Goal: Task Accomplishment & Management: Manage account settings

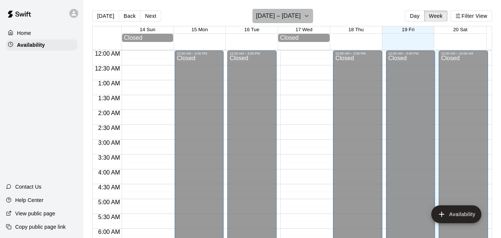
click at [281, 16] on h6 "[DATE] – [DATE]" at bounding box center [278, 16] width 45 height 10
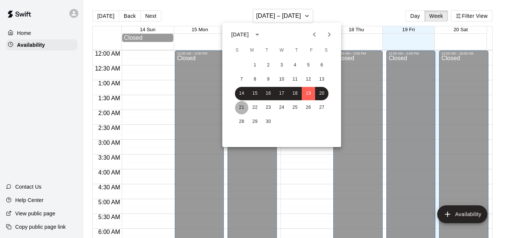
click at [245, 105] on button "21" at bounding box center [241, 107] width 13 height 13
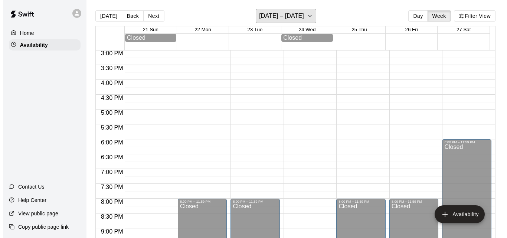
scroll to position [445, 0]
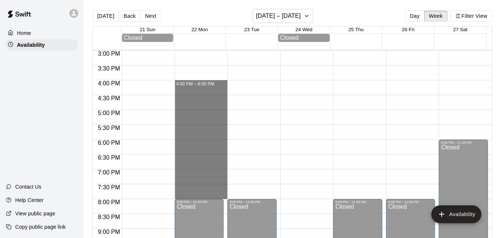
drag, startPoint x: 202, startPoint y: 86, endPoint x: 267, endPoint y: 197, distance: 128.1
click at [267, 197] on div "12:00 AM 12:30 AM 1:00 AM 1:30 AM 2:00 AM 2:30 AM 3:00 AM 3:30 AM 4:00 AM 4:30 …" at bounding box center [292, 148] width 399 height 197
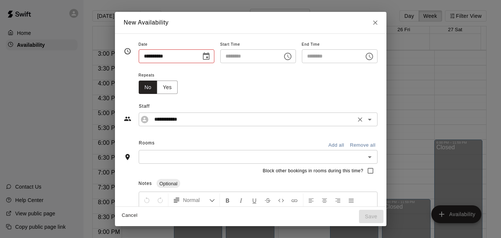
type input "**********"
type input "********"
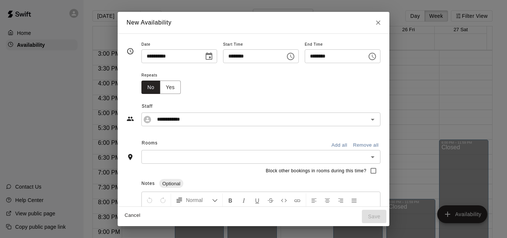
click at [213, 157] on input "text" at bounding box center [255, 156] width 222 height 9
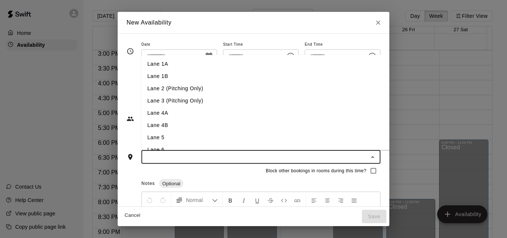
click at [179, 64] on li "Lane 1A" at bounding box center [277, 64] width 272 height 12
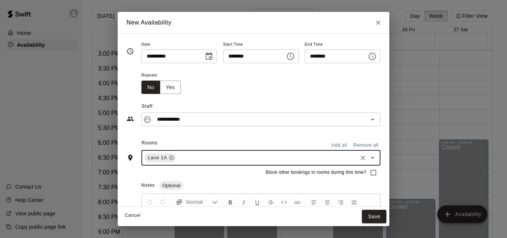
click at [195, 158] on input "text" at bounding box center [266, 157] width 179 height 9
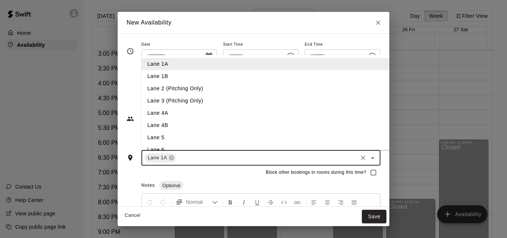
click at [186, 91] on li "Lane 2 (Pitching Only)" at bounding box center [277, 88] width 272 height 12
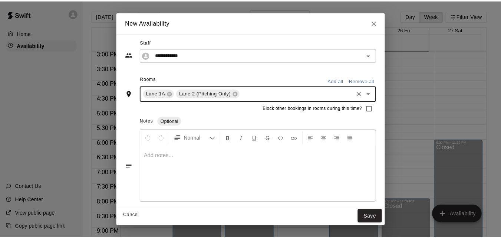
scroll to position [68, 0]
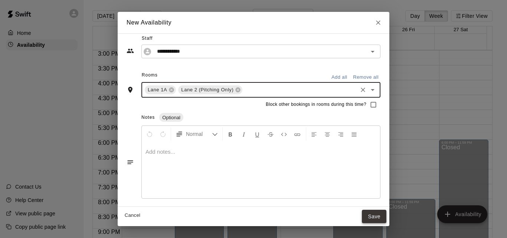
click at [383, 212] on button "Save" at bounding box center [374, 217] width 24 height 14
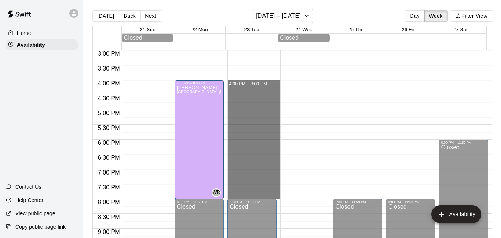
drag, startPoint x: 239, startPoint y: 85, endPoint x: 254, endPoint y: 196, distance: 112.6
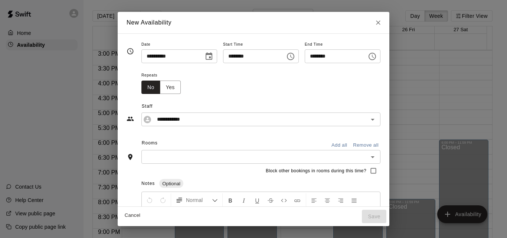
click at [206, 160] on input "text" at bounding box center [255, 156] width 222 height 9
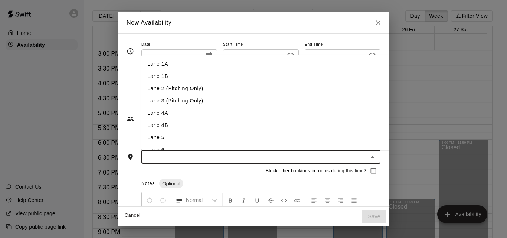
click at [191, 60] on li "Lane 1A" at bounding box center [277, 64] width 272 height 12
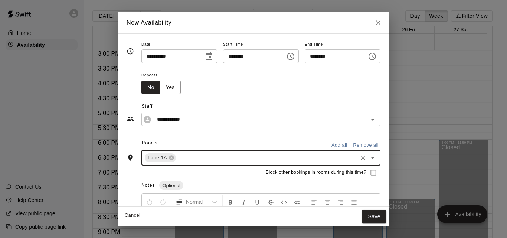
click at [202, 160] on input "text" at bounding box center [266, 157] width 179 height 9
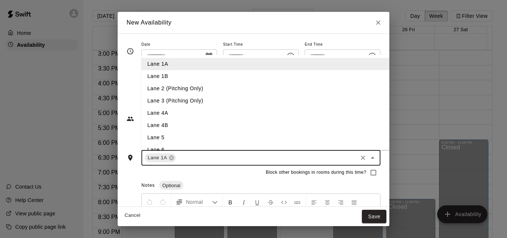
click at [190, 86] on li "Lane 2 (Pitching Only)" at bounding box center [277, 88] width 272 height 12
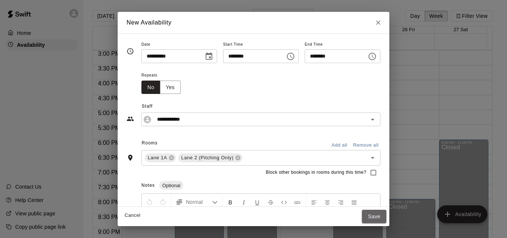
click at [386, 212] on button "Save" at bounding box center [374, 217] width 24 height 14
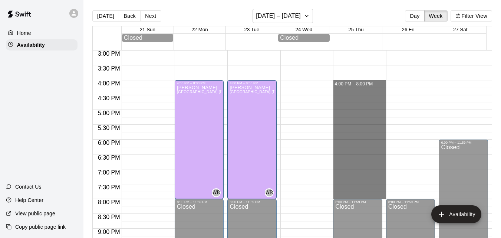
drag, startPoint x: 357, startPoint y: 86, endPoint x: 367, endPoint y: 193, distance: 108.1
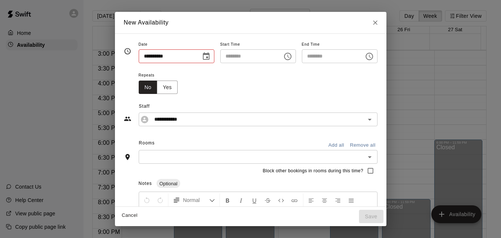
type input "**********"
type input "********"
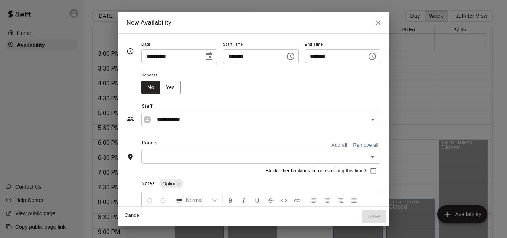
click at [219, 153] on input "text" at bounding box center [255, 156] width 222 height 9
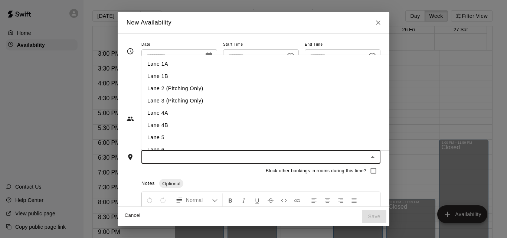
click at [150, 63] on li "Lane 1A" at bounding box center [277, 64] width 272 height 12
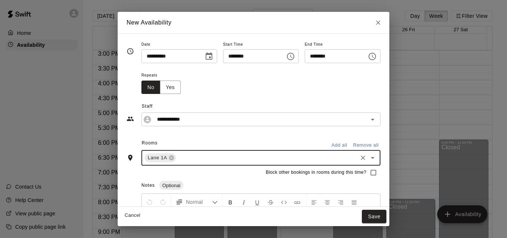
click at [193, 156] on input "text" at bounding box center [266, 157] width 179 height 9
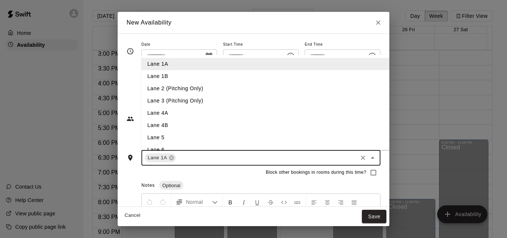
click at [192, 89] on li "Lane 2 (Pitching Only)" at bounding box center [277, 88] width 272 height 12
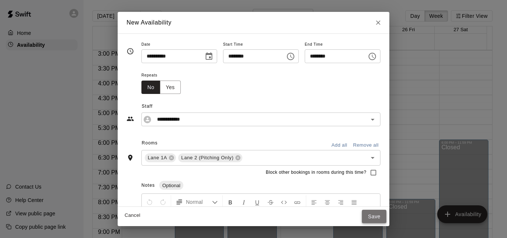
click at [386, 214] on button "Save" at bounding box center [374, 217] width 24 height 14
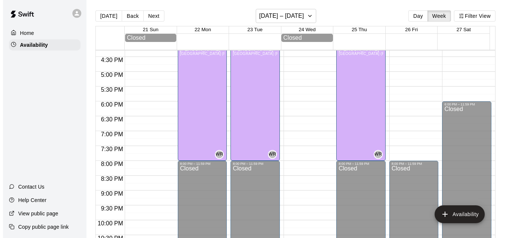
scroll to position [518, 0]
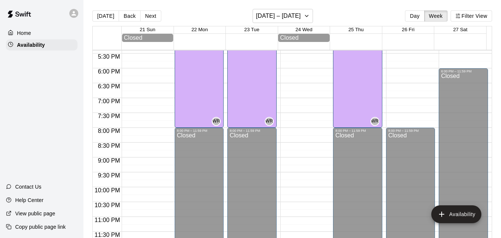
click at [19, 38] on div "Home" at bounding box center [42, 32] width 72 height 11
